Goal: Navigation & Orientation: Find specific page/section

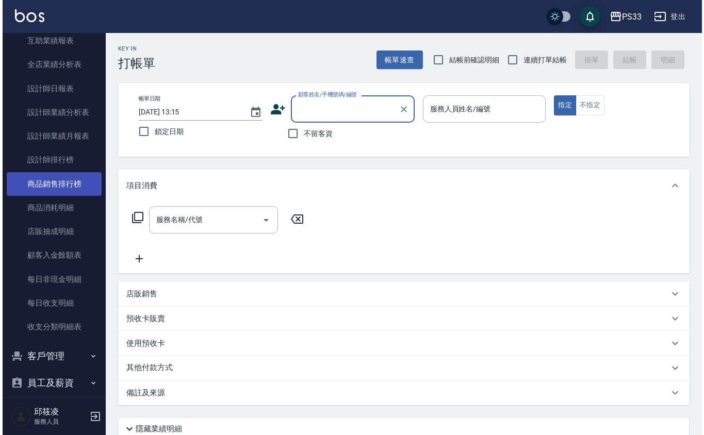
scroll to position [446, 0]
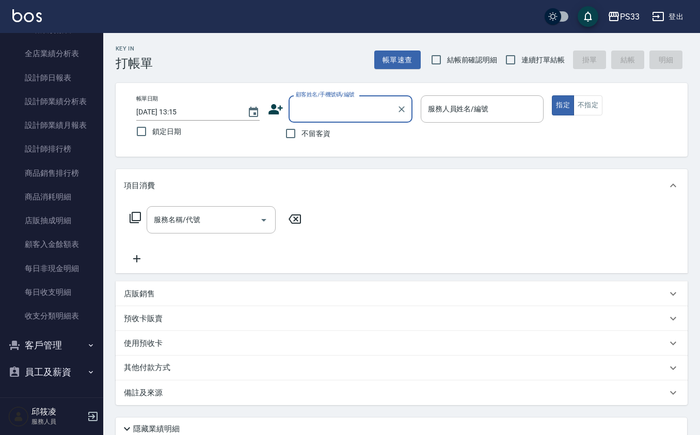
click at [56, 337] on button "客戶管理" at bounding box center [51, 345] width 95 height 27
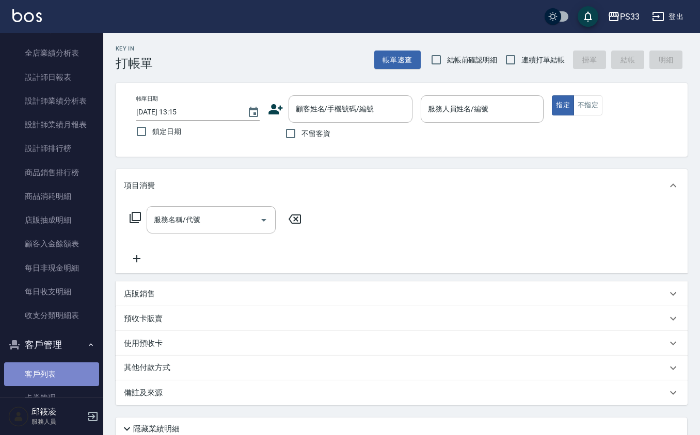
click at [54, 369] on link "客戶列表" at bounding box center [51, 375] width 95 height 24
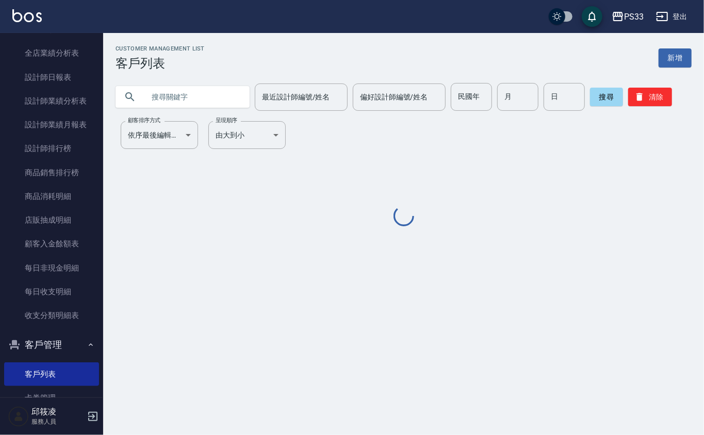
drag, startPoint x: 219, startPoint y: 96, endPoint x: 212, endPoint y: 91, distance: 8.9
click at [212, 91] on input "text" at bounding box center [192, 97] width 97 height 28
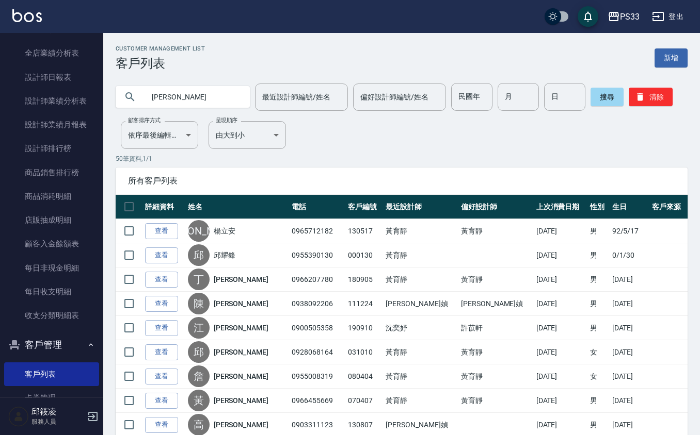
type input "[PERSON_NAME]"
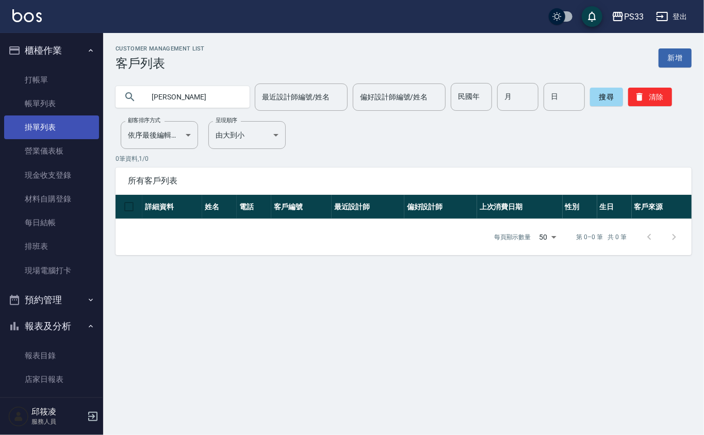
click at [44, 126] on link "掛單列表" at bounding box center [51, 128] width 95 height 24
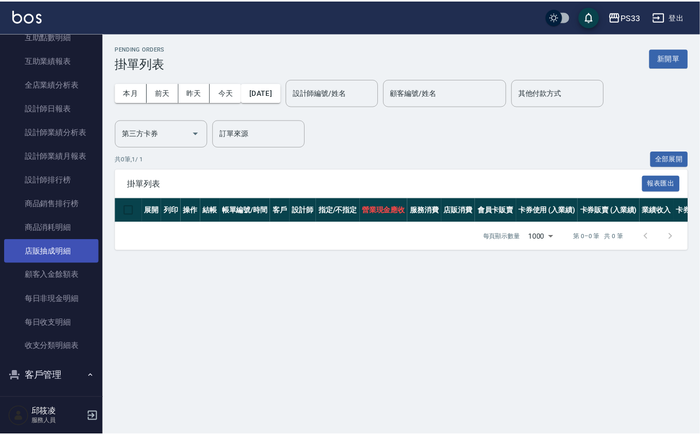
scroll to position [525, 0]
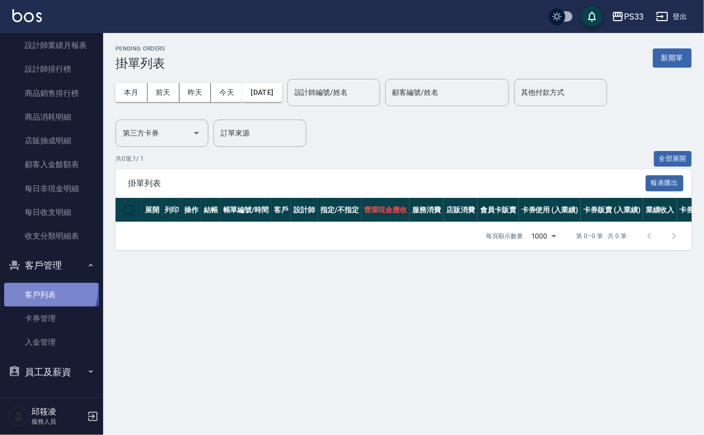
click at [40, 288] on link "客戶列表" at bounding box center [51, 295] width 95 height 24
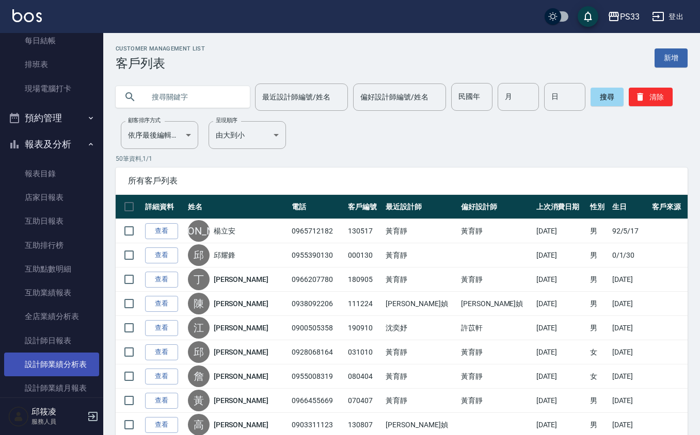
scroll to position [206, 0]
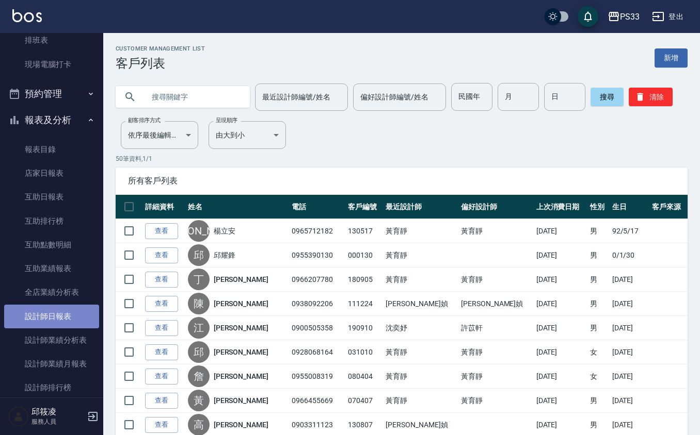
click at [58, 309] on link "設計師日報表" at bounding box center [51, 317] width 95 height 24
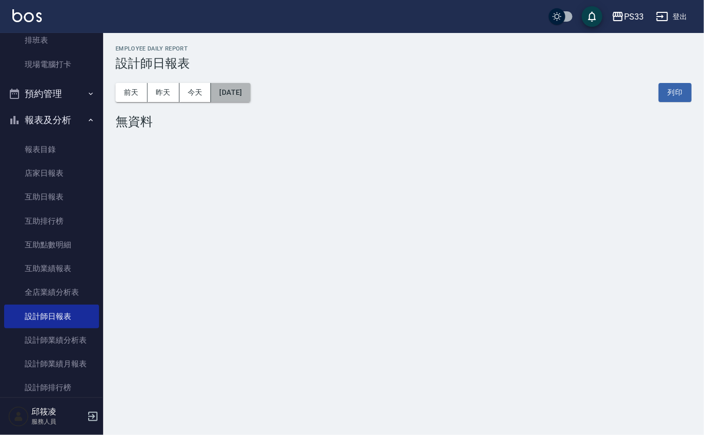
click at [250, 94] on button "[DATE]" at bounding box center [230, 92] width 39 height 19
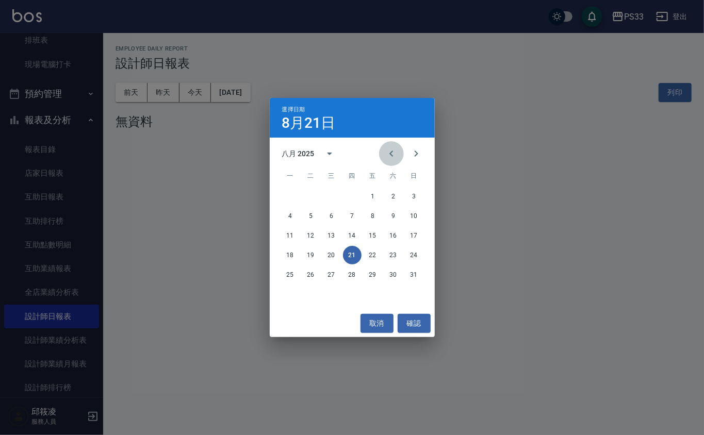
click at [392, 153] on icon "Previous month" at bounding box center [391, 154] width 12 height 12
click at [345, 275] on button "31" at bounding box center [352, 275] width 19 height 19
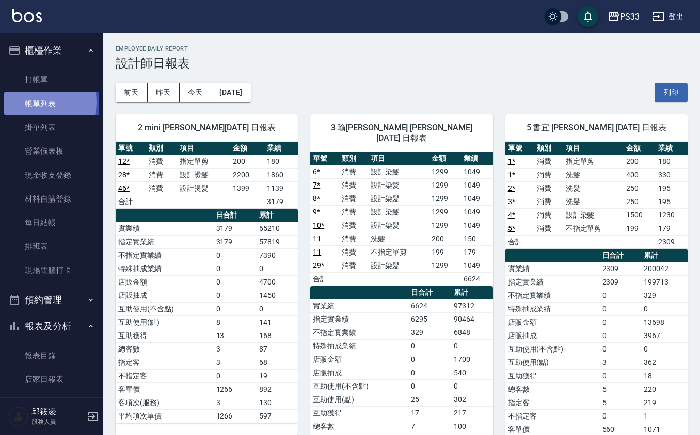
click at [36, 101] on link "帳單列表" at bounding box center [51, 104] width 95 height 24
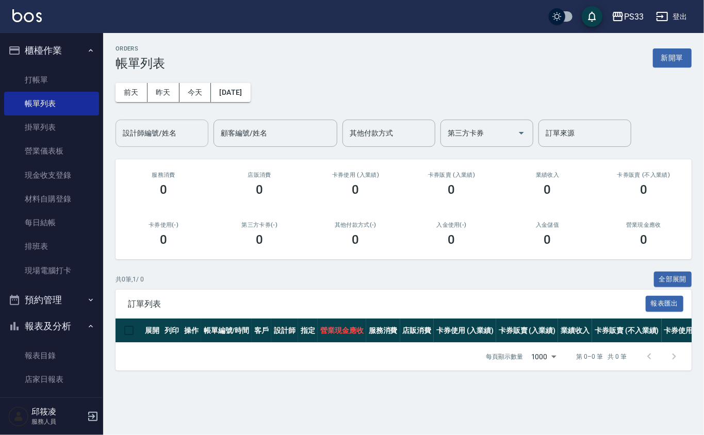
click at [133, 138] on input "設計師編號/姓名" at bounding box center [162, 133] width 84 height 18
click at [229, 95] on button "[DATE]" at bounding box center [230, 92] width 39 height 19
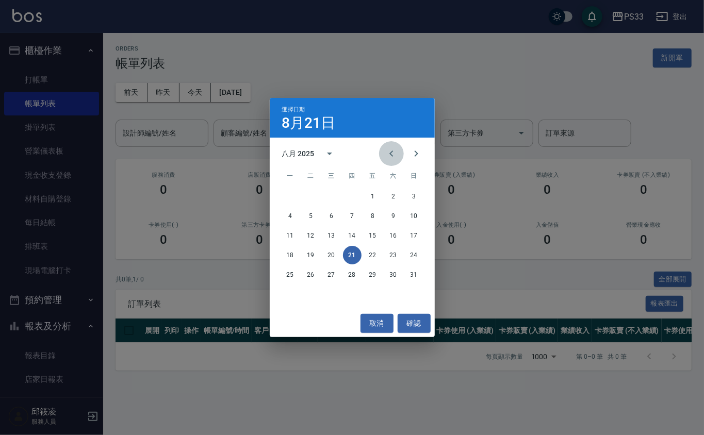
click at [388, 160] on button "Previous month" at bounding box center [391, 153] width 25 height 25
drag, startPoint x: 347, startPoint y: 274, endPoint x: 360, endPoint y: 284, distance: 15.9
click at [347, 275] on button "31" at bounding box center [352, 275] width 19 height 19
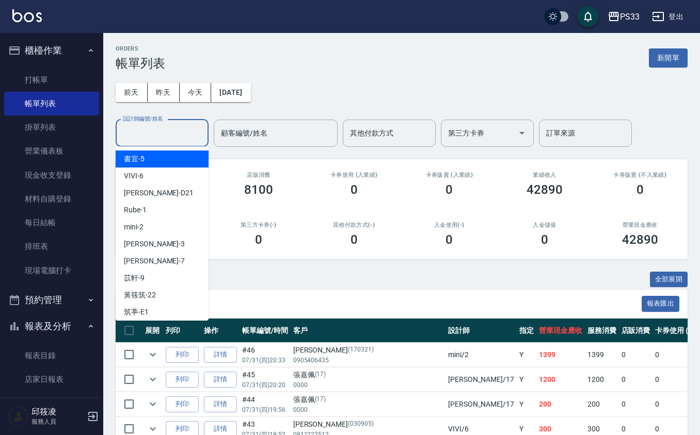
click at [174, 133] on input "設計師編號/姓名" at bounding box center [162, 133] width 84 height 18
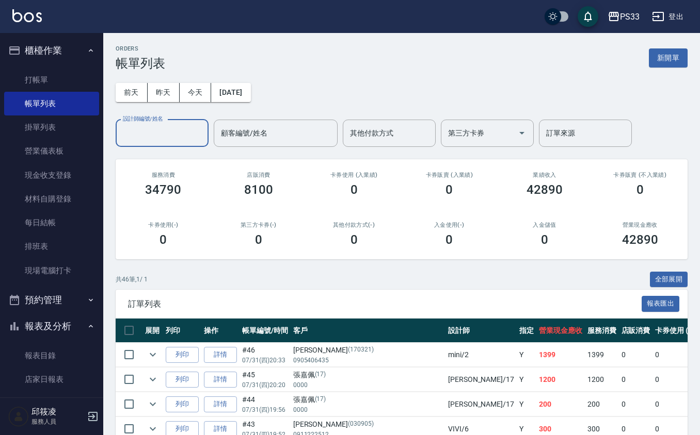
click at [131, 129] on input "設計師編號/姓名" at bounding box center [162, 133] width 84 height 18
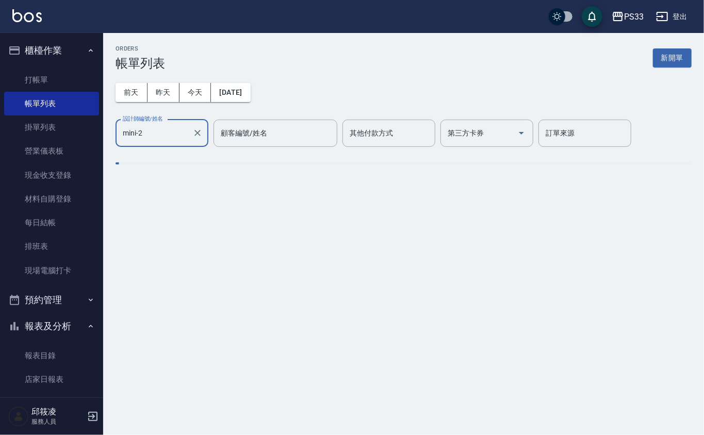
type input "mini-2"
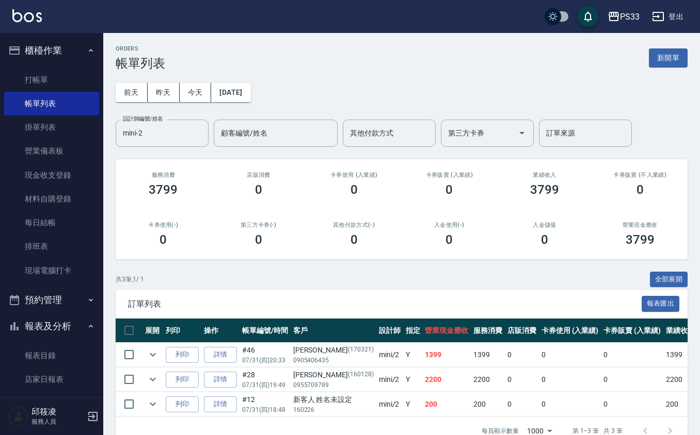
click at [422, 355] on td "1399" at bounding box center [446, 355] width 48 height 24
click at [227, 356] on link "詳情" at bounding box center [220, 355] width 33 height 16
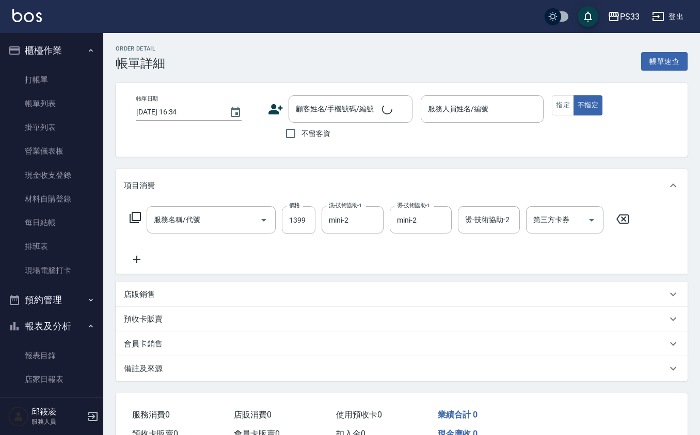
type input "[DATE] 20:33"
type input "mini-2"
type input "設計燙髮(302)"
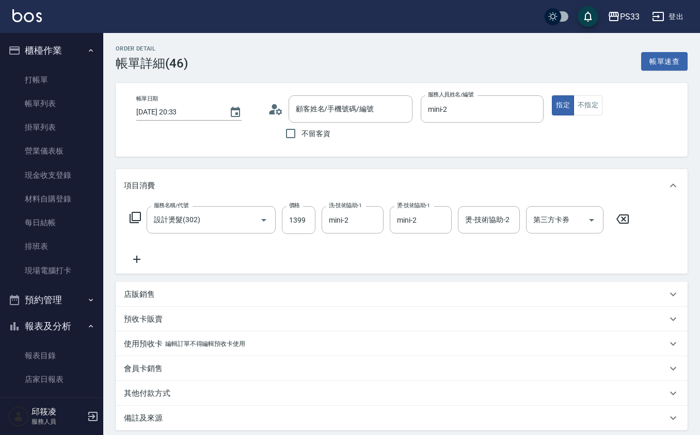
type input "[PERSON_NAME]/0905406435/170321"
click at [47, 89] on link "打帳單" at bounding box center [51, 80] width 95 height 24
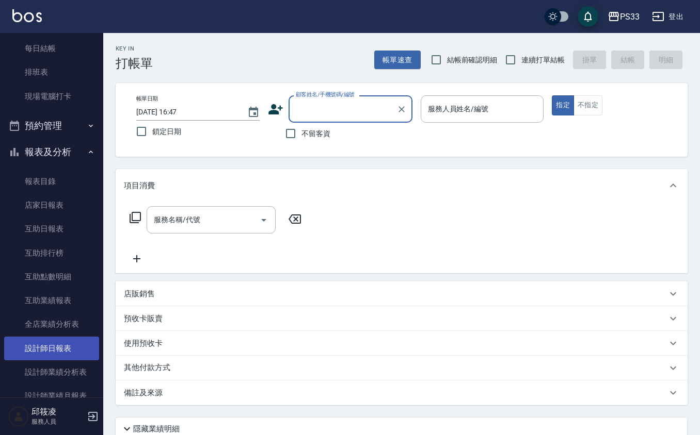
scroll to position [206, 0]
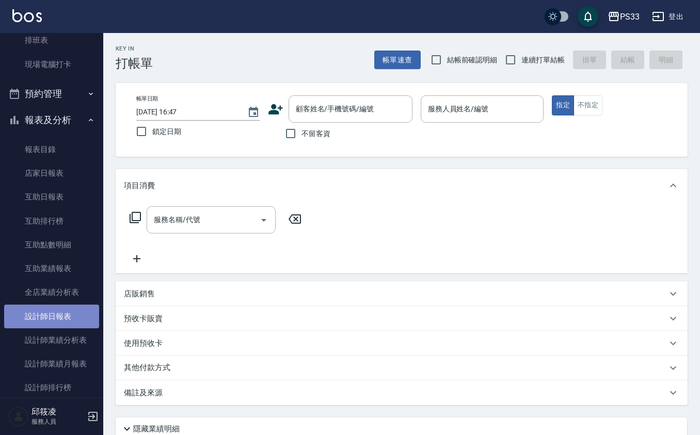
click at [64, 314] on link "設計師日報表" at bounding box center [51, 317] width 95 height 24
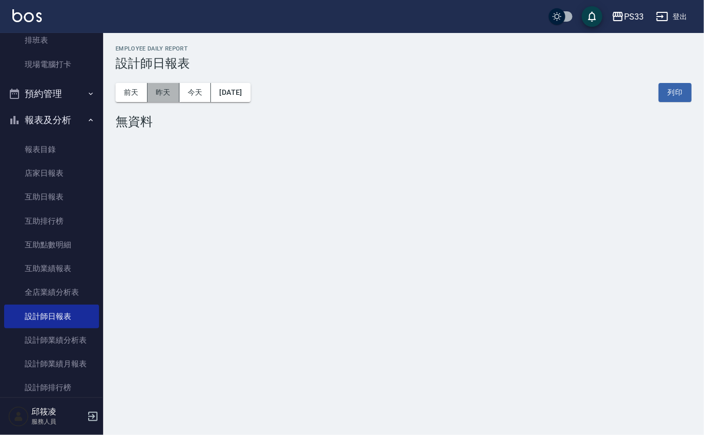
click at [159, 87] on button "昨天" at bounding box center [164, 92] width 32 height 19
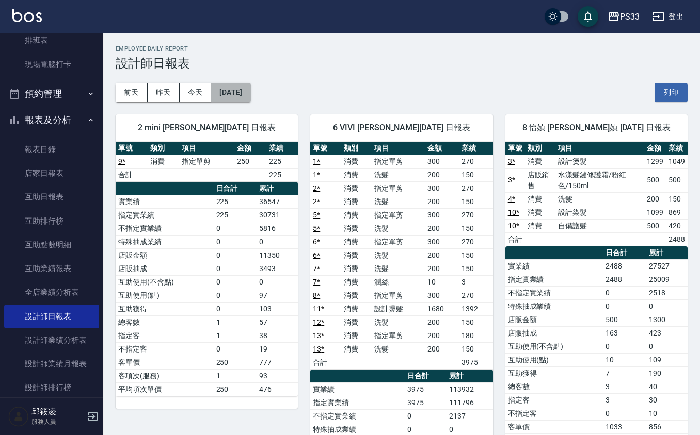
click at [238, 89] on button "[DATE]" at bounding box center [230, 92] width 39 height 19
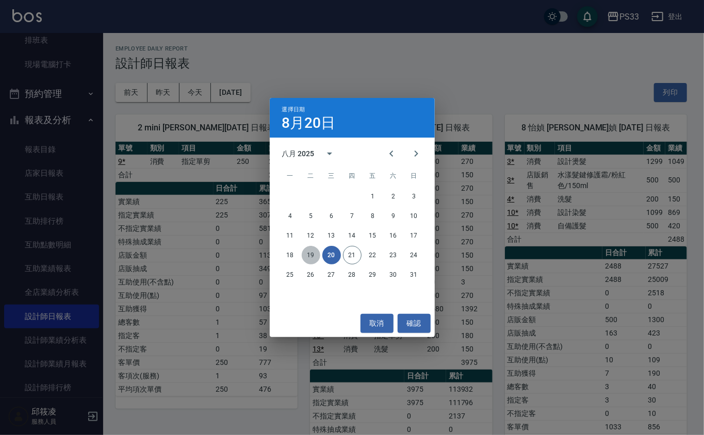
click at [315, 250] on button "19" at bounding box center [311, 255] width 19 height 19
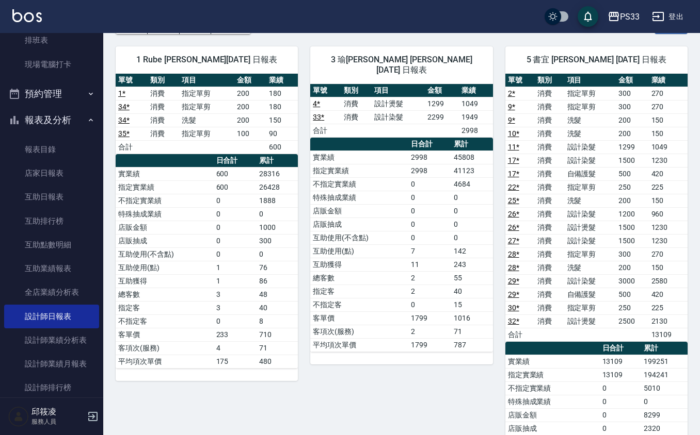
scroll to position [69, 0]
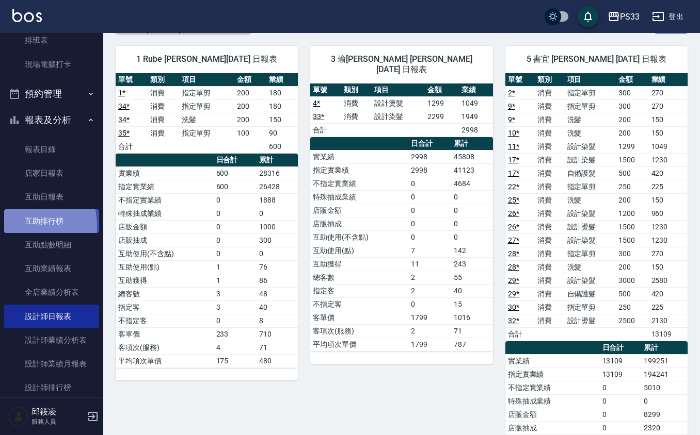
click at [18, 227] on link "互助排行榜" at bounding box center [51, 221] width 95 height 24
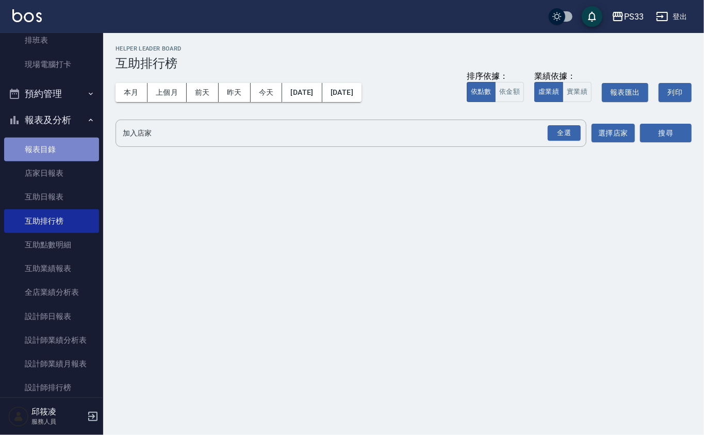
click at [53, 141] on link "報表目錄" at bounding box center [51, 150] width 95 height 24
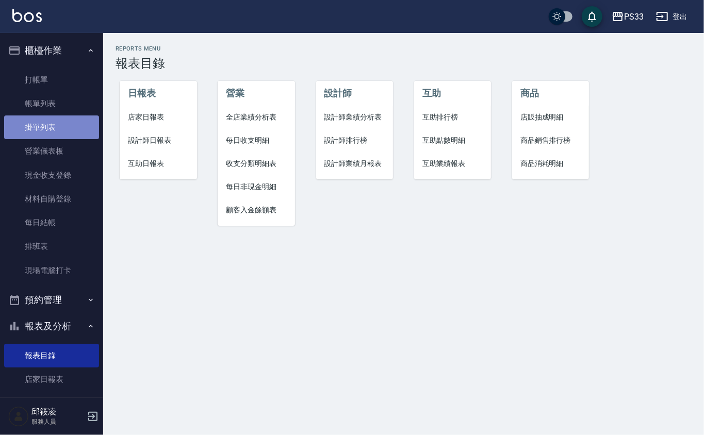
click at [68, 130] on link "掛單列表" at bounding box center [51, 128] width 95 height 24
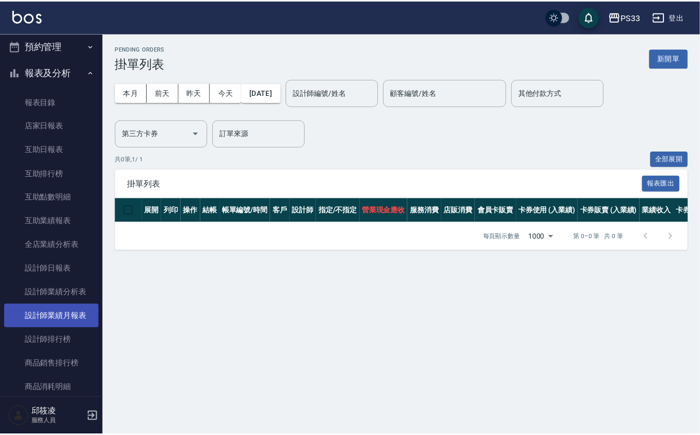
scroll to position [275, 0]
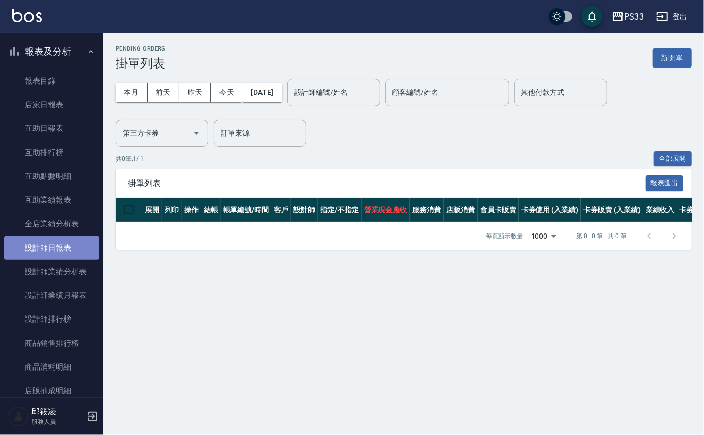
click at [60, 252] on link "設計師日報表" at bounding box center [51, 248] width 95 height 24
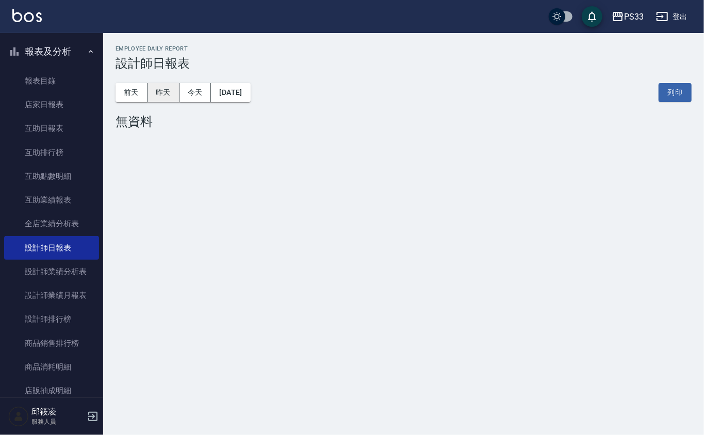
click at [160, 87] on button "昨天" at bounding box center [164, 92] width 32 height 19
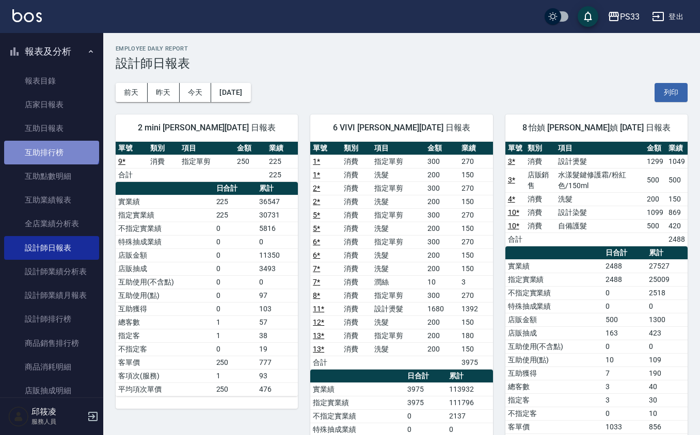
click at [51, 145] on link "互助排行榜" at bounding box center [51, 153] width 95 height 24
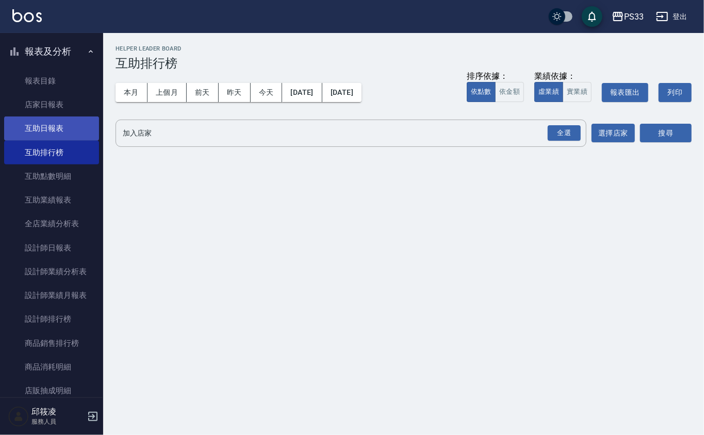
click at [71, 128] on link "互助日報表" at bounding box center [51, 129] width 95 height 24
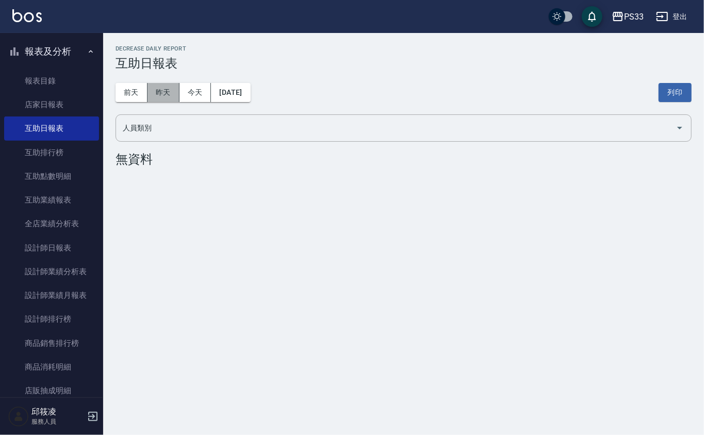
click at [159, 93] on button "昨天" at bounding box center [164, 92] width 32 height 19
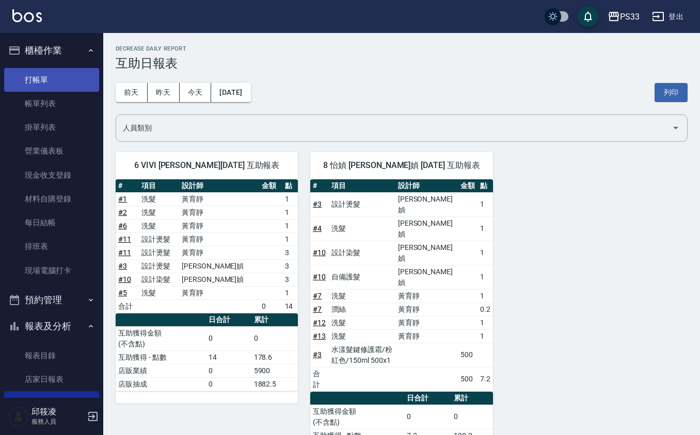
click at [58, 79] on link "打帳單" at bounding box center [51, 80] width 95 height 24
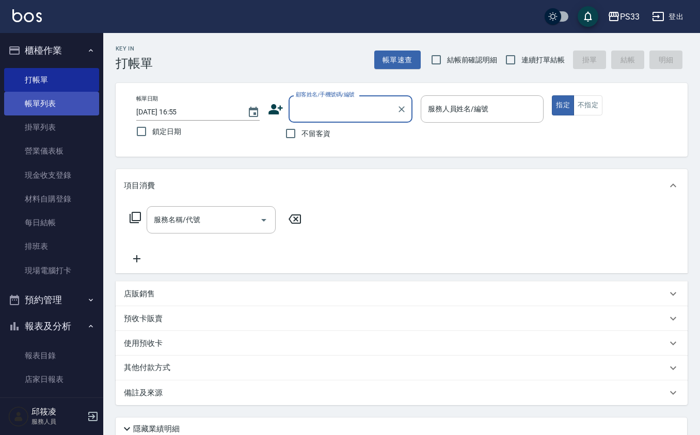
click at [48, 102] on link "帳單列表" at bounding box center [51, 104] width 95 height 24
